Goal: Navigation & Orientation: Find specific page/section

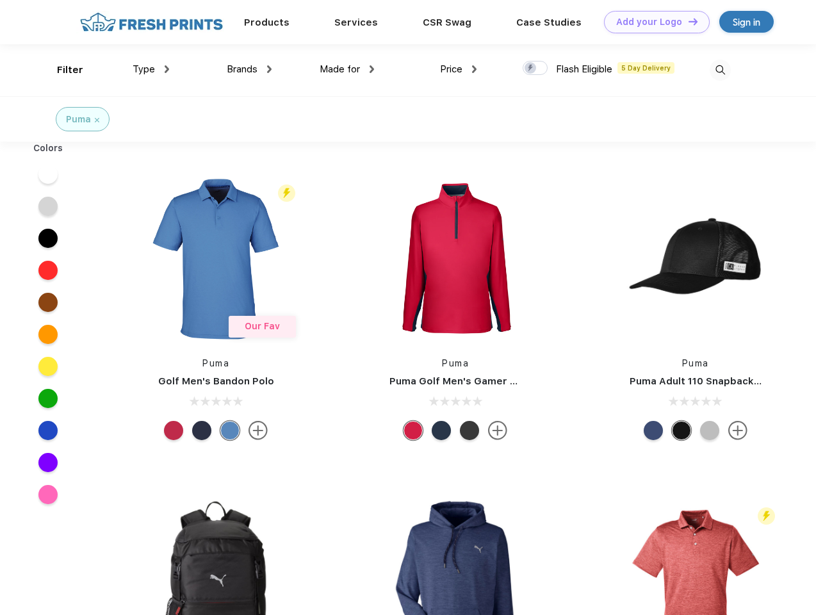
click at [652, 22] on link "Add your Logo Design Tool" at bounding box center [657, 22] width 106 height 22
click at [0, 0] on div "Design Tool" at bounding box center [0, 0] width 0 height 0
click at [687, 21] on link "Add your Logo Design Tool" at bounding box center [657, 22] width 106 height 22
click at [61, 70] on div "Filter" at bounding box center [70, 70] width 26 height 15
click at [151, 69] on span "Type" at bounding box center [144, 69] width 22 height 12
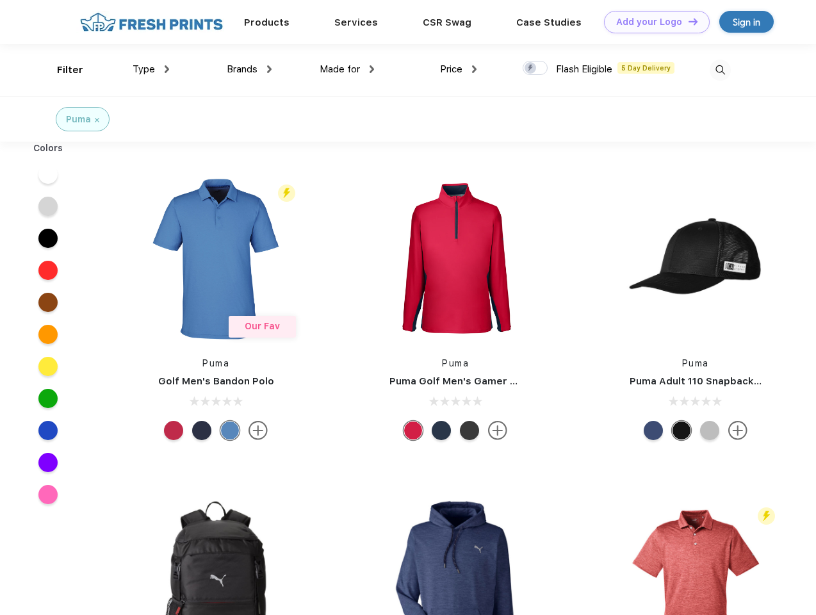
click at [249, 69] on span "Brands" at bounding box center [242, 69] width 31 height 12
click at [347, 69] on span "Made for" at bounding box center [340, 69] width 40 height 12
click at [459, 69] on span "Price" at bounding box center [451, 69] width 22 height 12
click at [535, 69] on div at bounding box center [535, 68] width 25 height 14
click at [531, 69] on input "checkbox" at bounding box center [527, 64] width 8 height 8
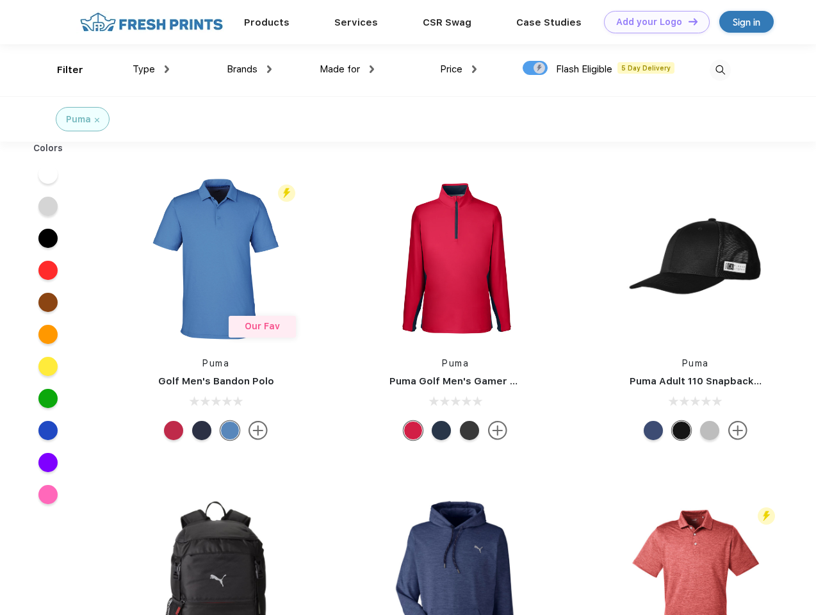
click at [720, 70] on img at bounding box center [720, 70] width 21 height 21
